Goal: Check status

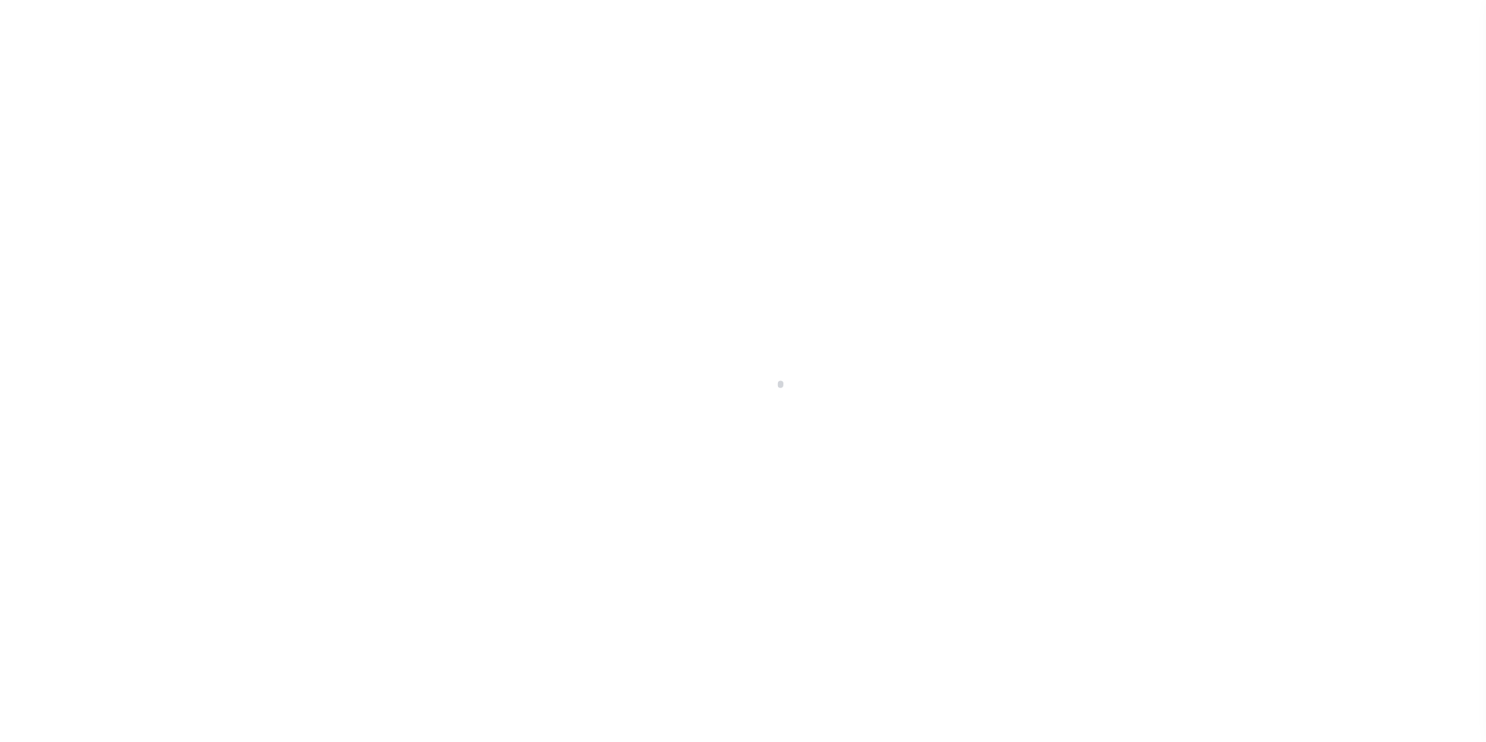
scroll to position [16, 0]
select select "RTS"
type input "No"
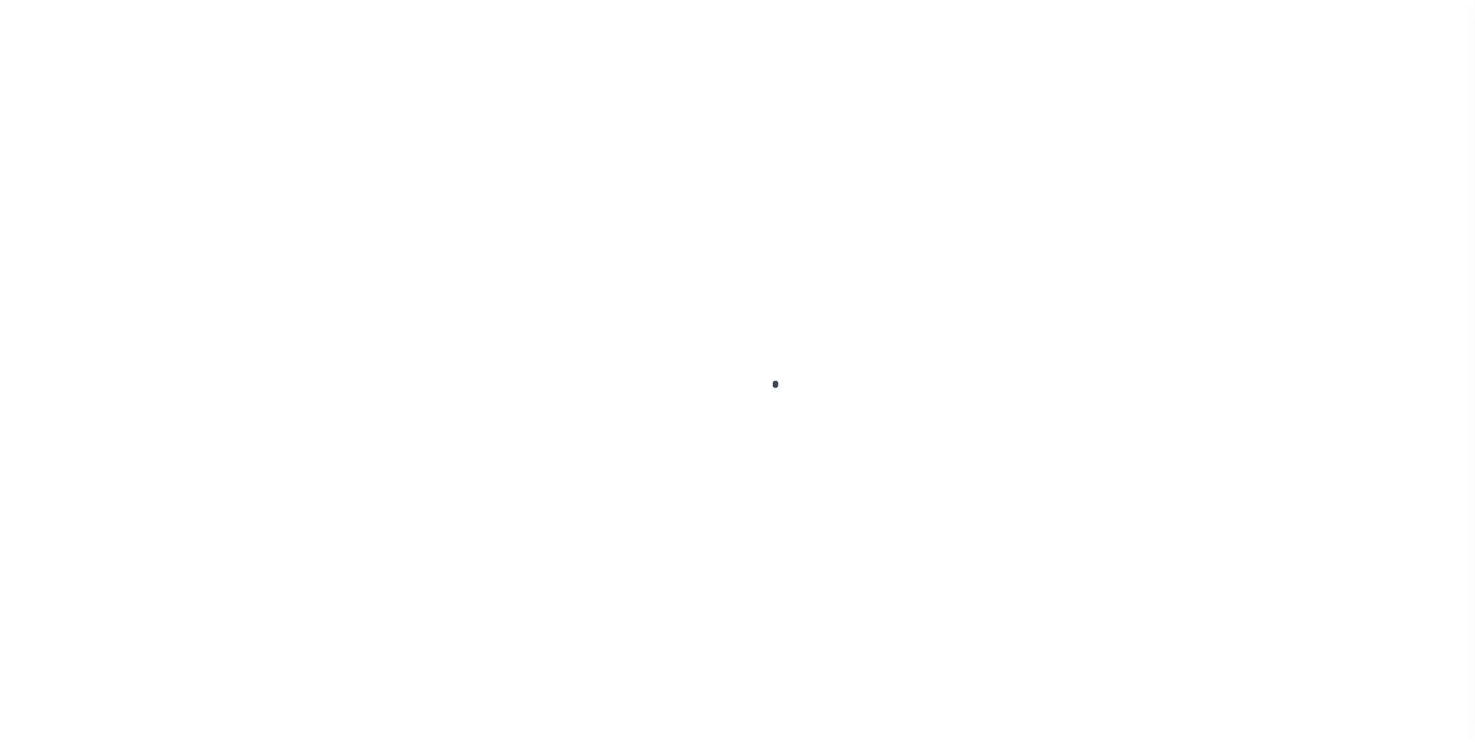
type input "No"
select select "29"
select select "18"
